Goal: Navigation & Orientation: Find specific page/section

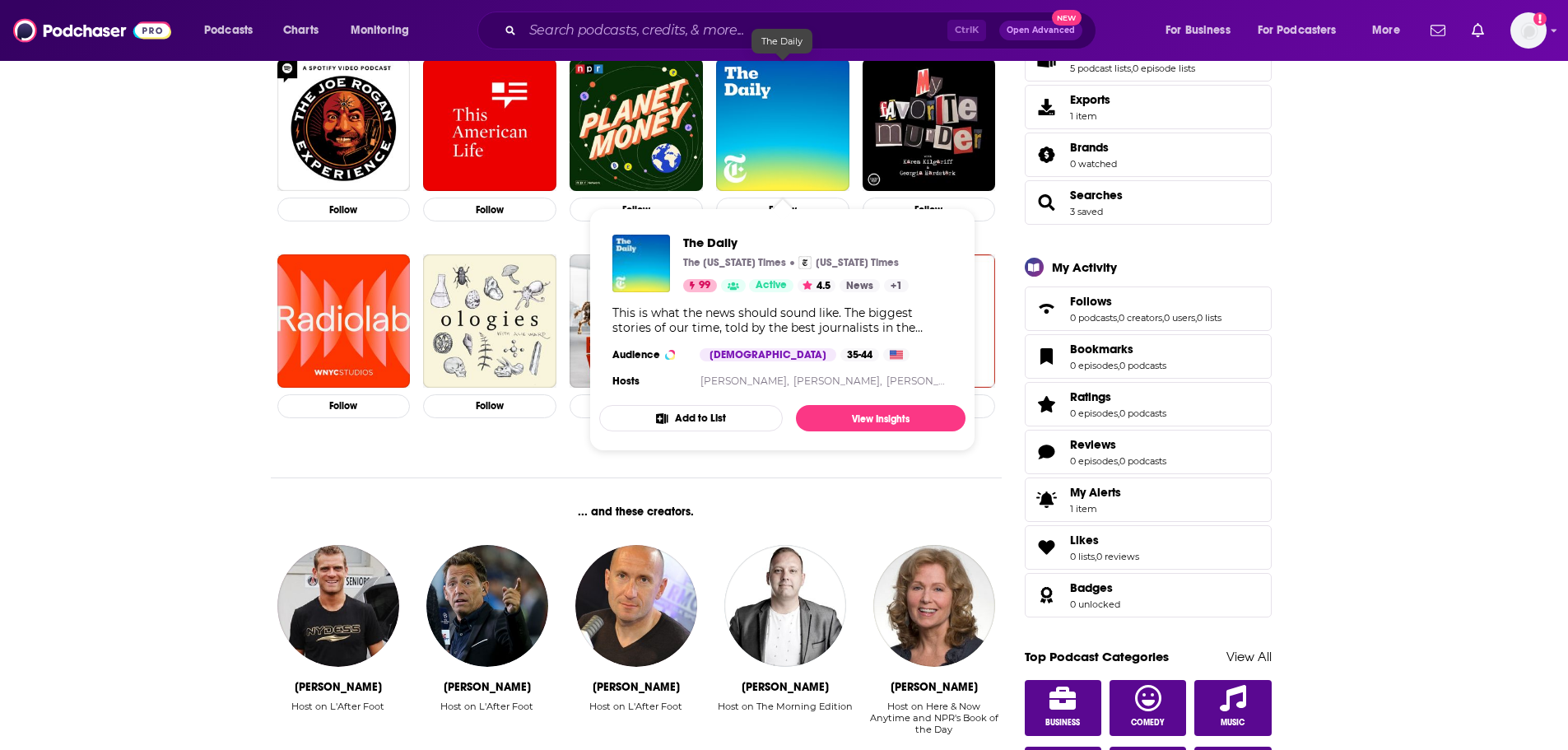
scroll to position [329, 0]
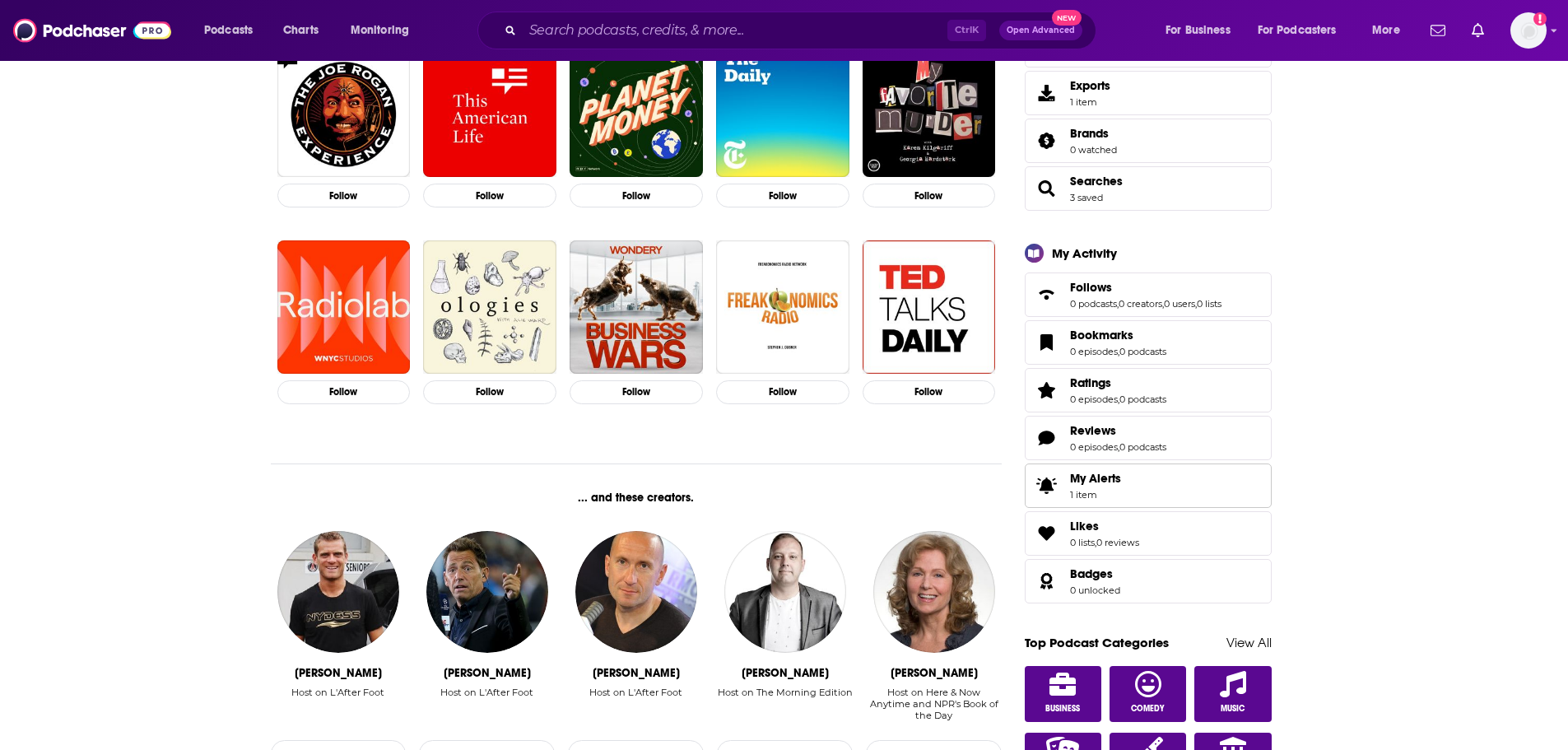
click at [1107, 473] on span "My Alerts" at bounding box center [1096, 478] width 51 height 15
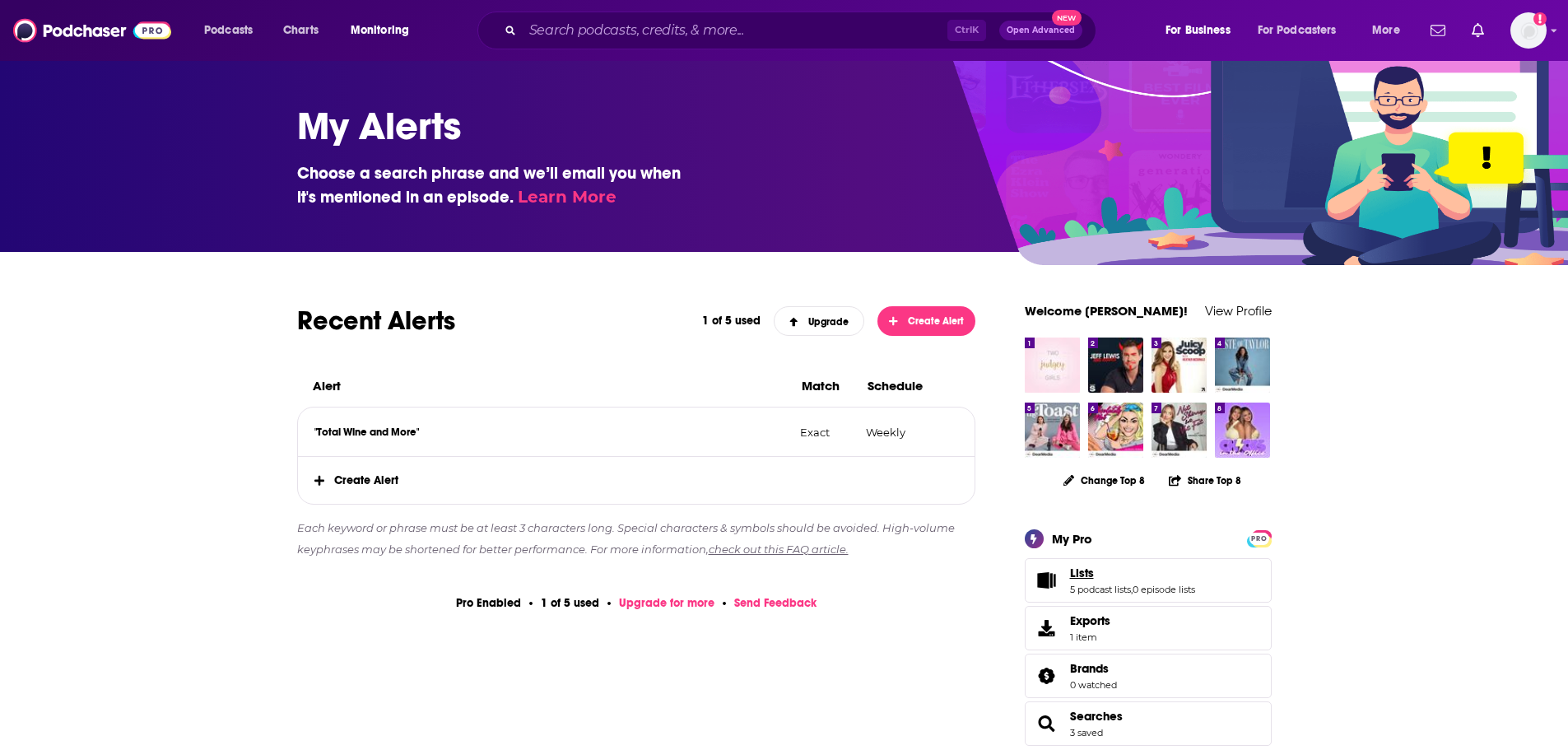
click at [1135, 578] on link "Lists" at bounding box center [1132, 572] width 125 height 15
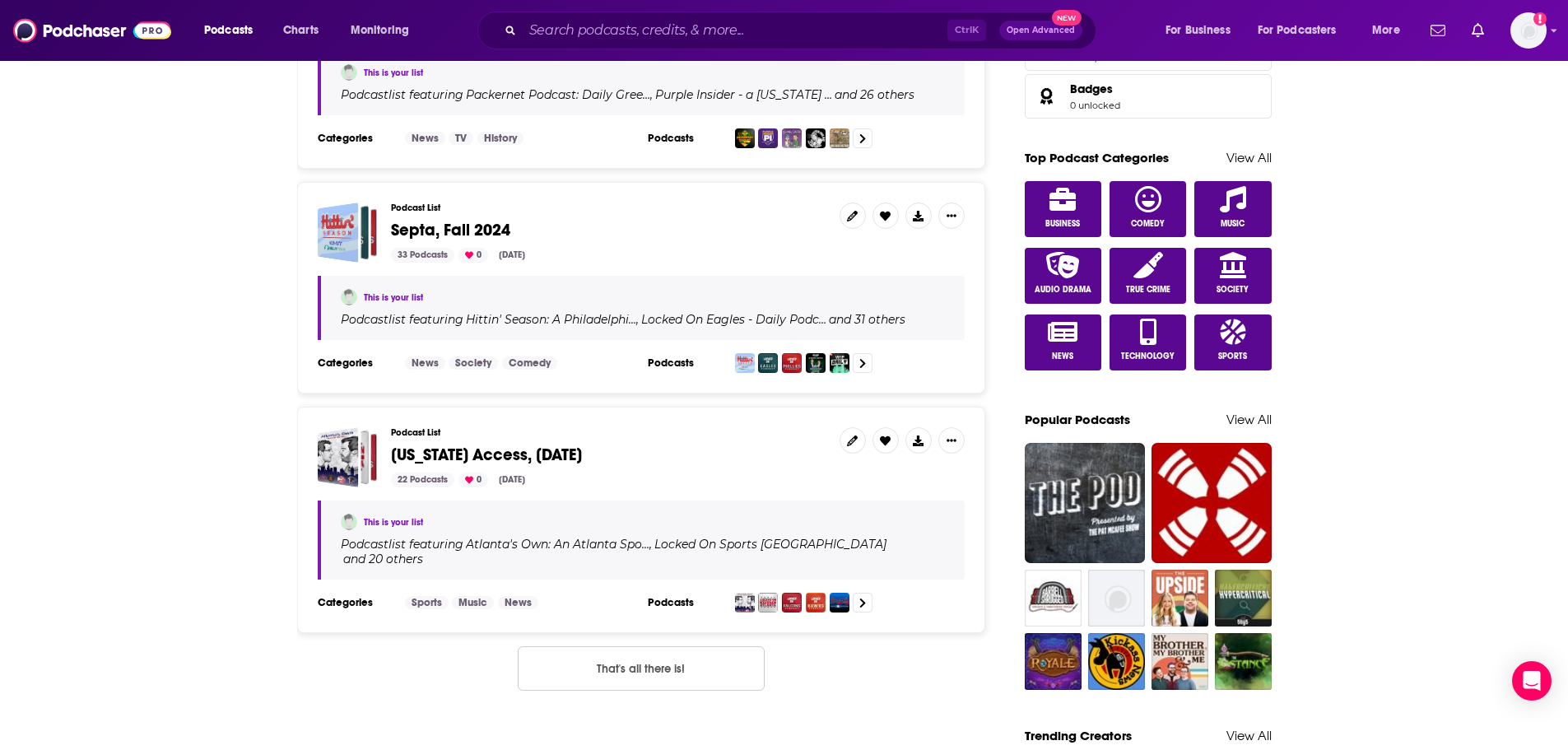
scroll to position [824, 0]
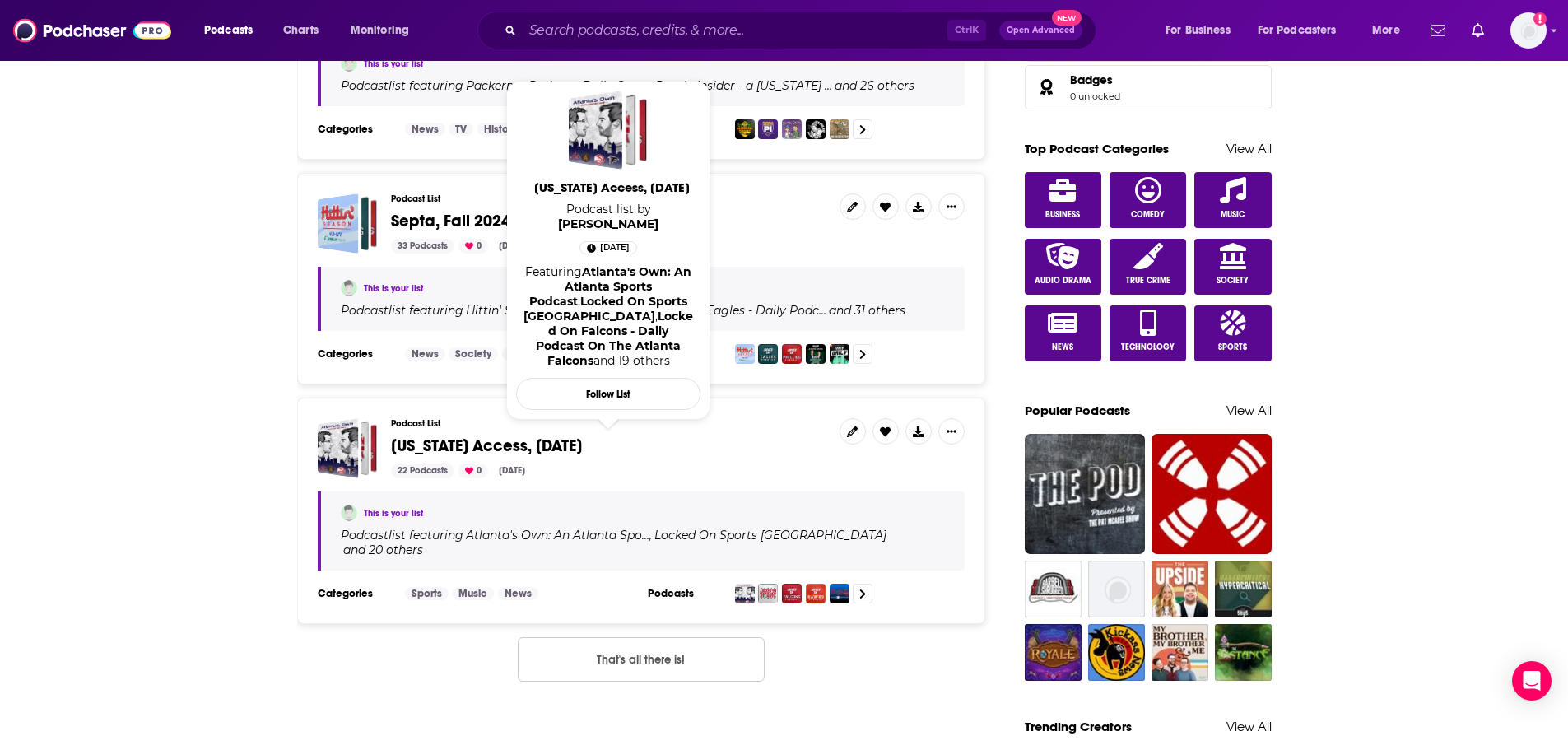
click at [438, 436] on span "[US_STATE] Access, [DATE]" at bounding box center [486, 446] width 191 height 21
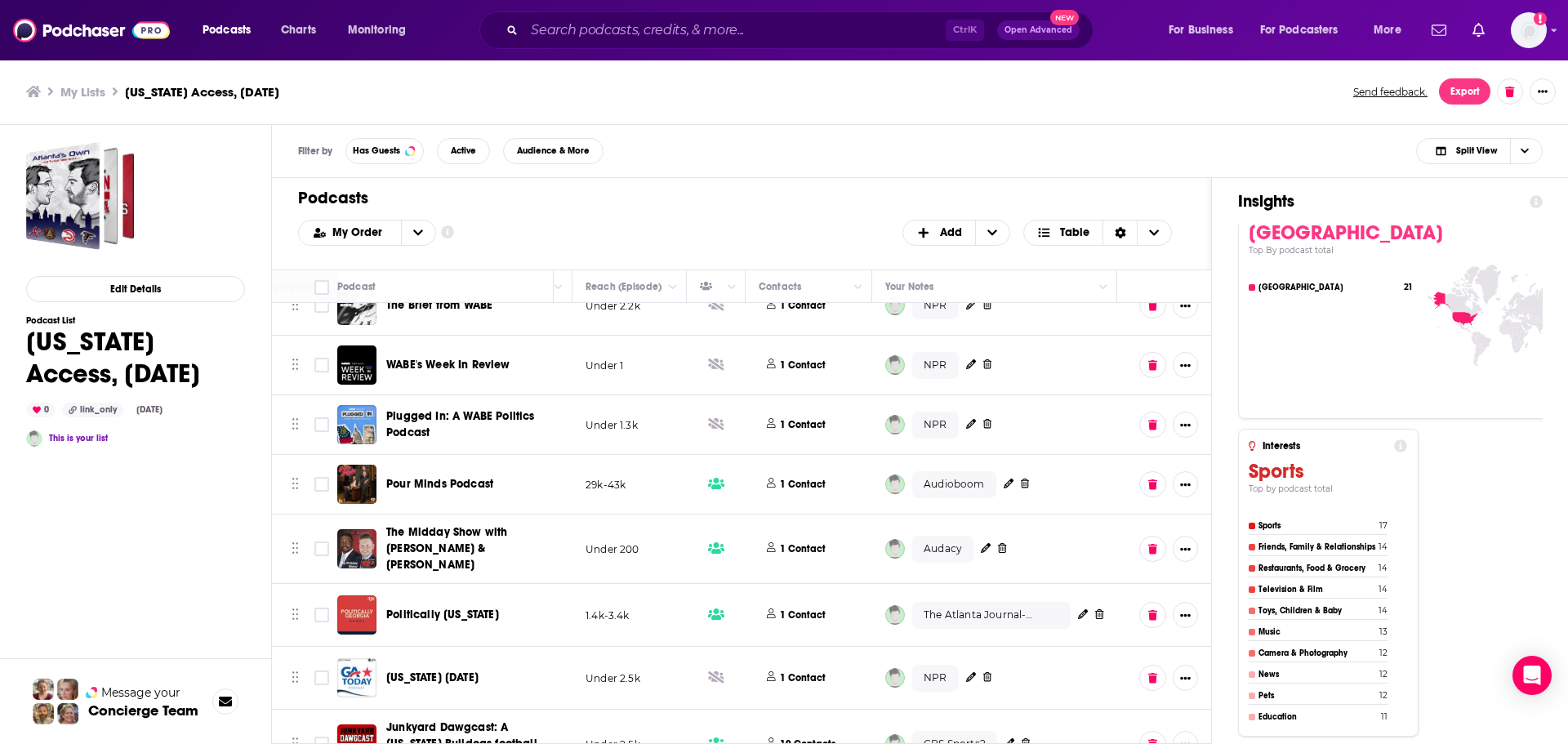
scroll to position [490, 616]
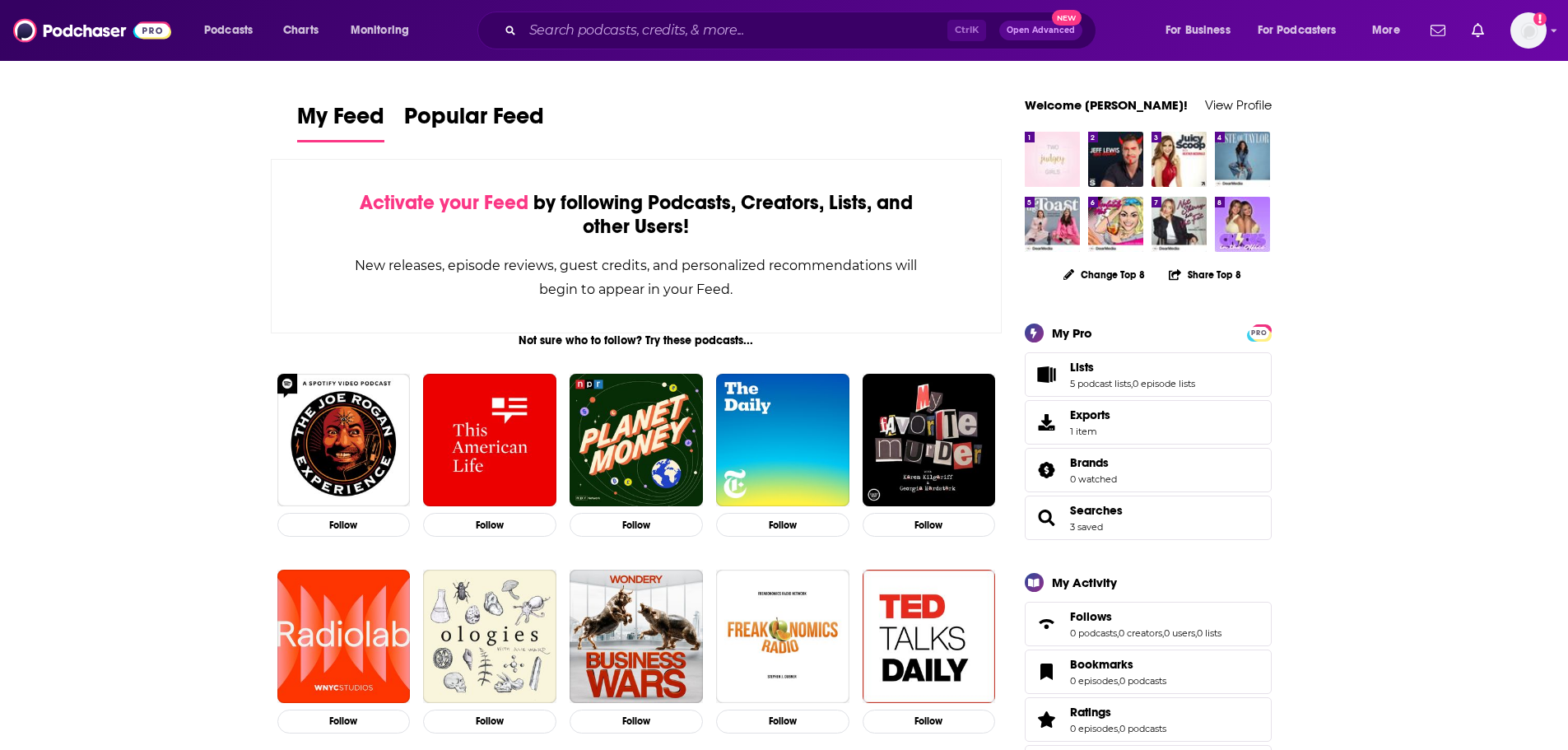
click at [1039, 24] on button "Open Advanced New" at bounding box center [1040, 31] width 83 height 20
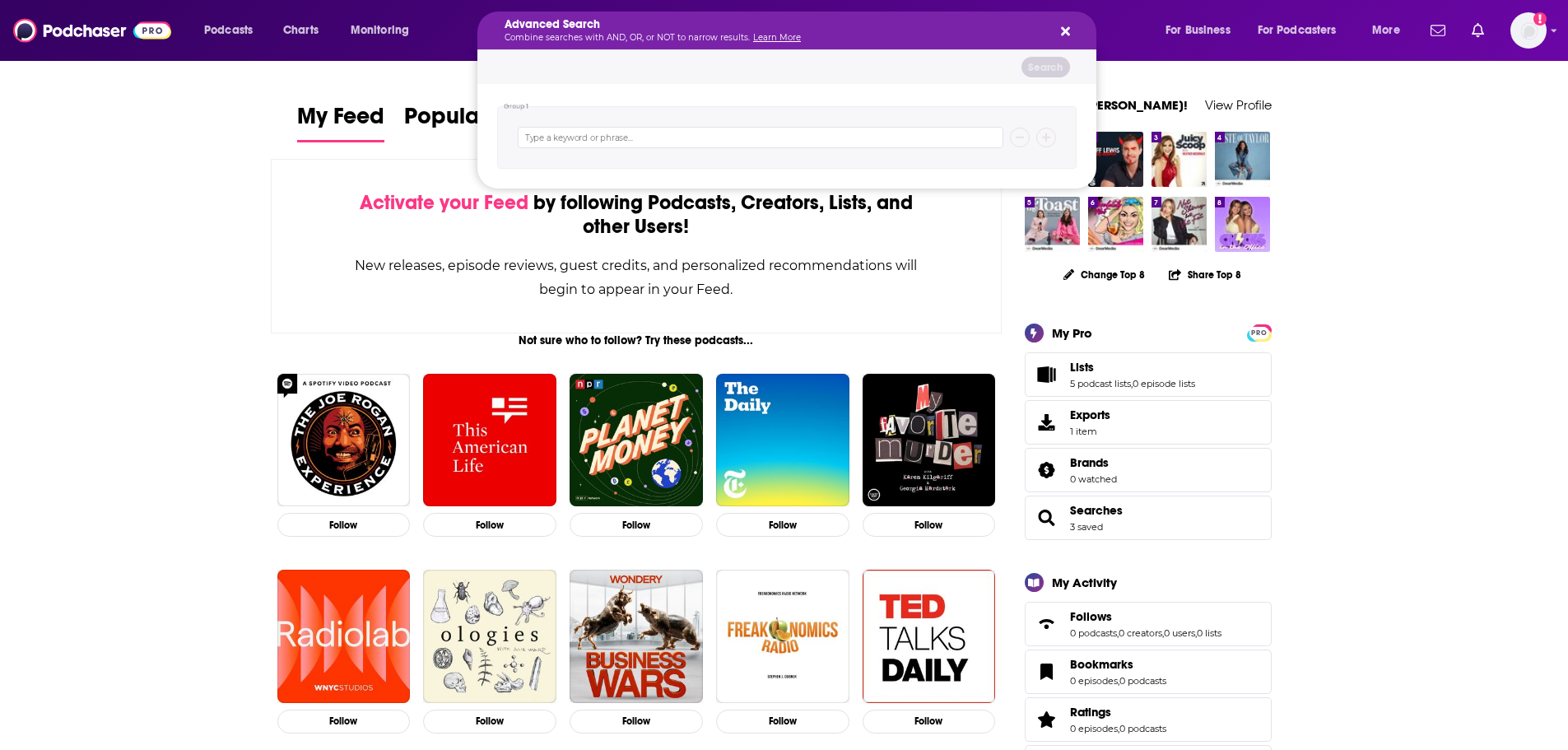
click at [1067, 29] on icon "Search podcasts, credits, & more..." at bounding box center [1065, 32] width 9 height 9
